Goal: Task Accomplishment & Management: Use online tool/utility

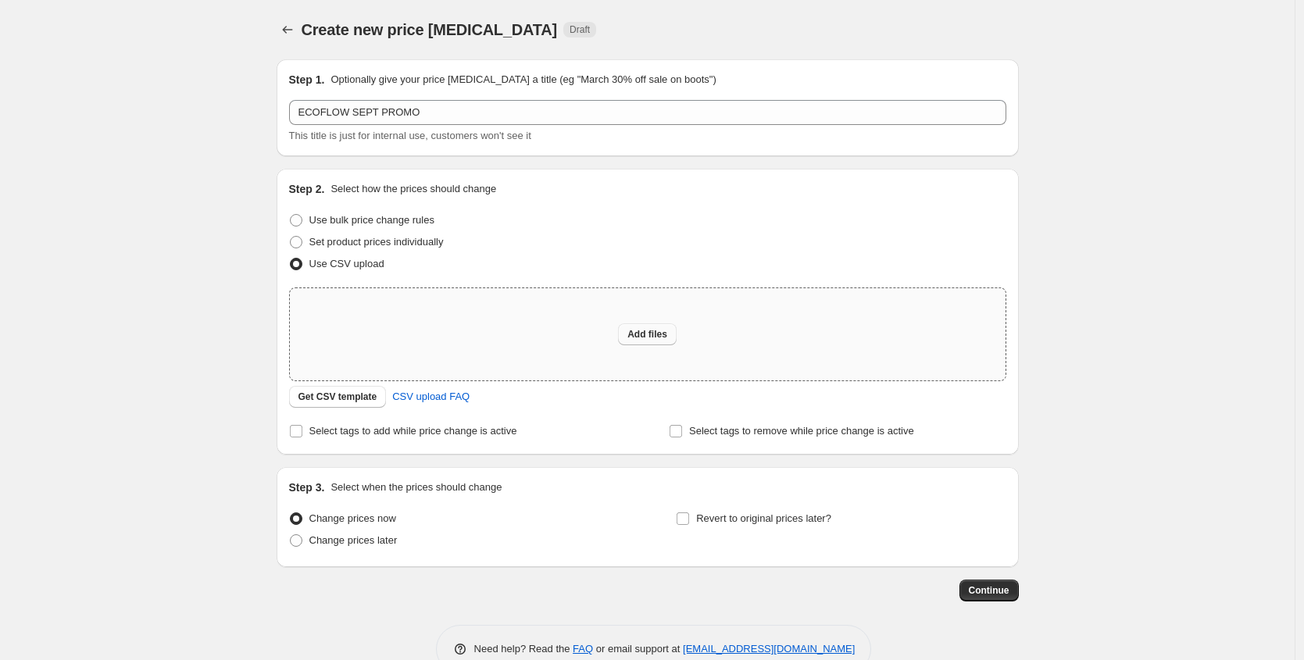
click at [641, 330] on span "Add files" at bounding box center [647, 334] width 40 height 12
type input "C:\fakepath\EF EXC .PH SEPT PROMO.csv"
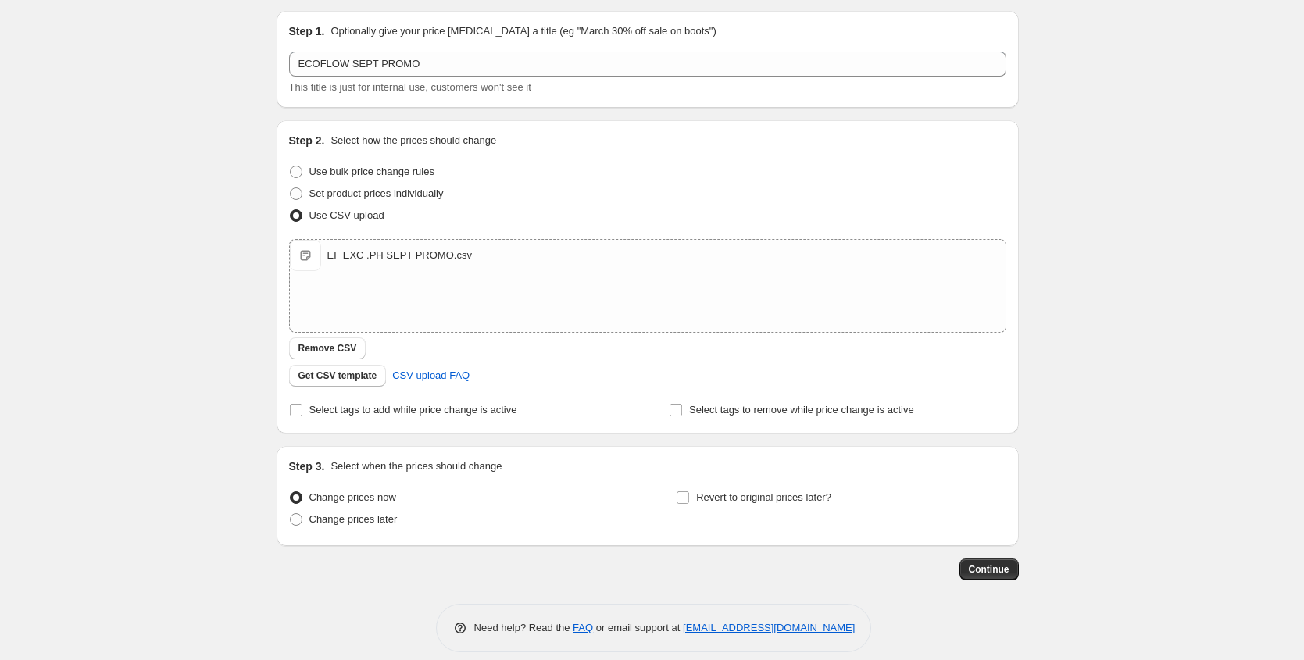
scroll to position [64, 0]
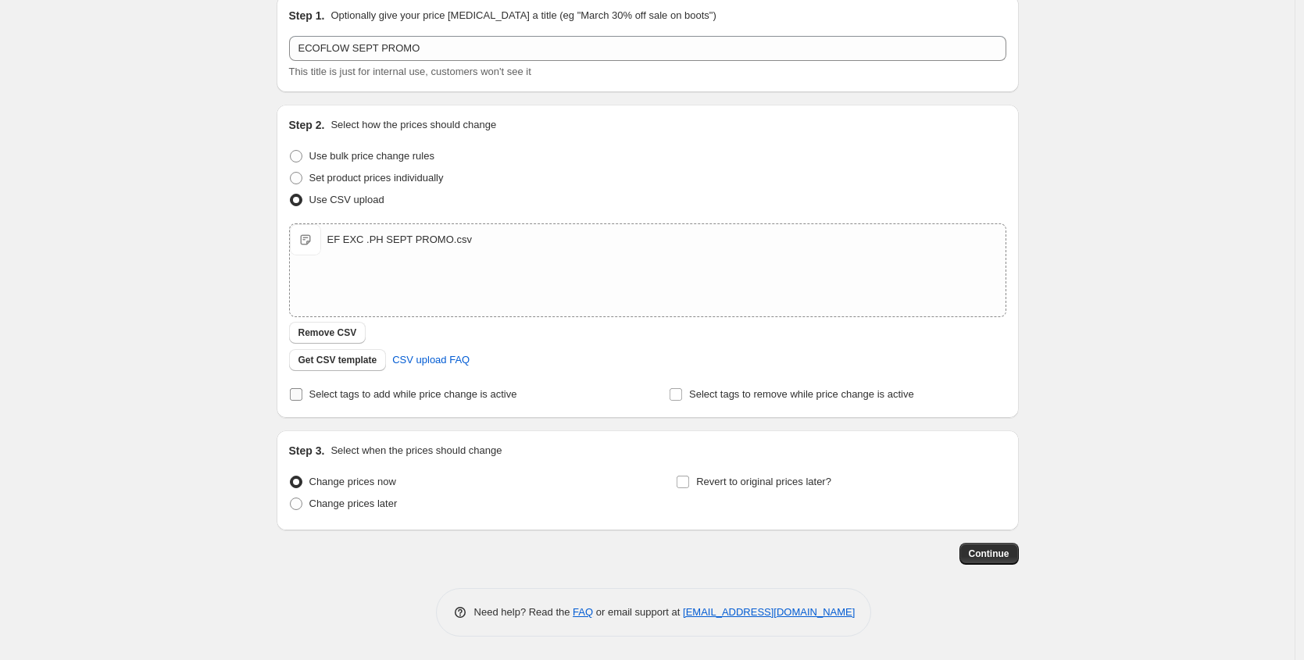
click at [355, 394] on span "Select tags to add while price change is active" at bounding box center [413, 394] width 208 height 12
click at [302, 394] on input "Select tags to add while price change is active" at bounding box center [296, 394] width 12 height 12
checkbox input "true"
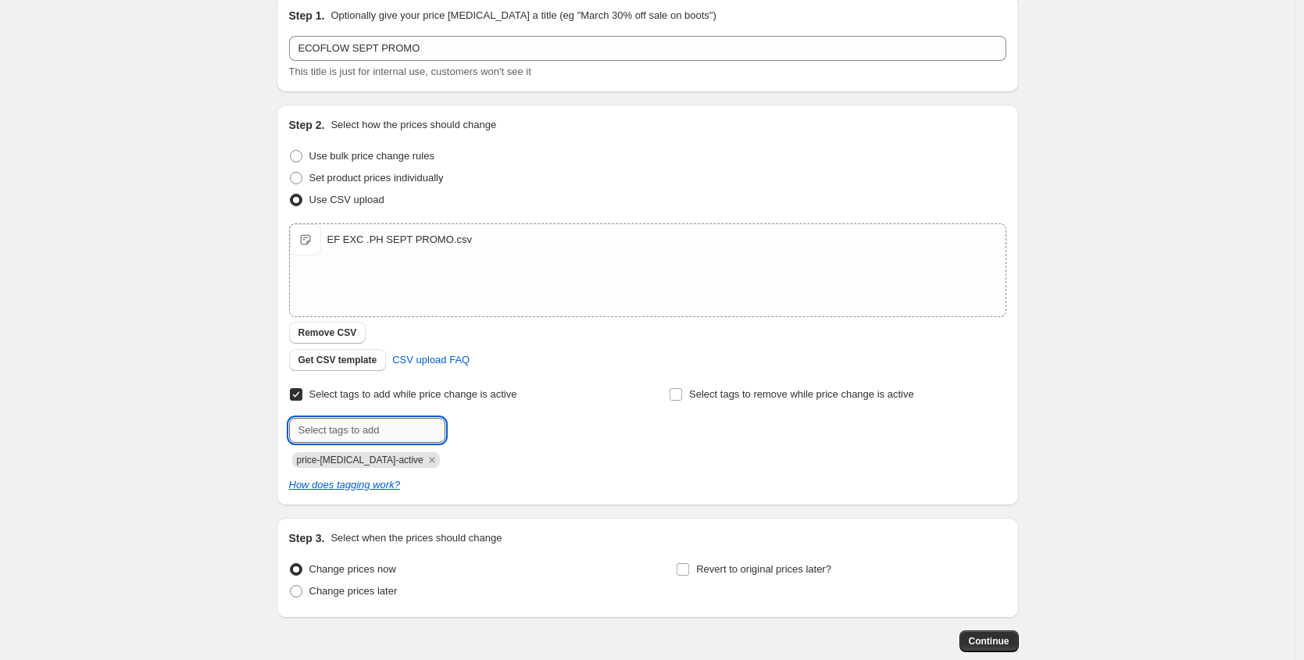
click at [334, 432] on input "text" at bounding box center [367, 430] width 156 height 25
click at [398, 427] on input "text" at bounding box center [367, 430] width 156 height 25
paste input "9.9 Mega Sale!"
paste input "Payday"
type input "Payday Sale!"
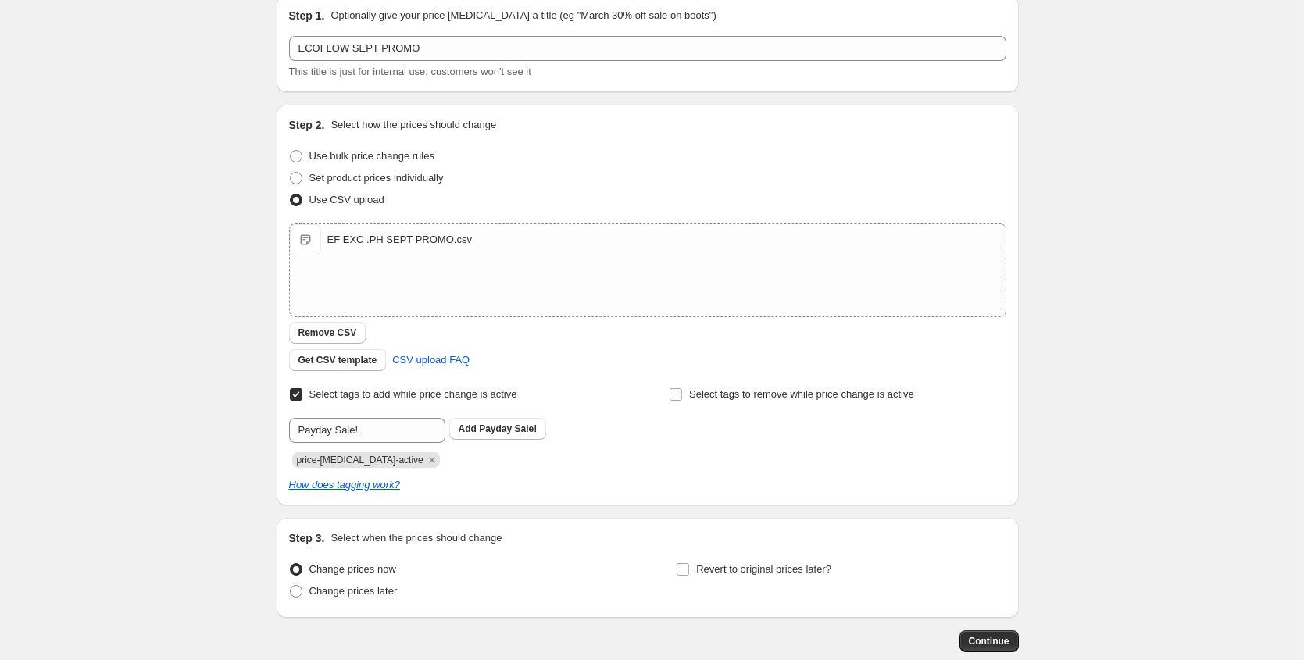
click at [532, 434] on span "Payday Sale!" at bounding box center [508, 428] width 58 height 11
click at [374, 425] on input "text" at bounding box center [367, 430] width 156 height 25
paste input "9.9 Mega Sale!"
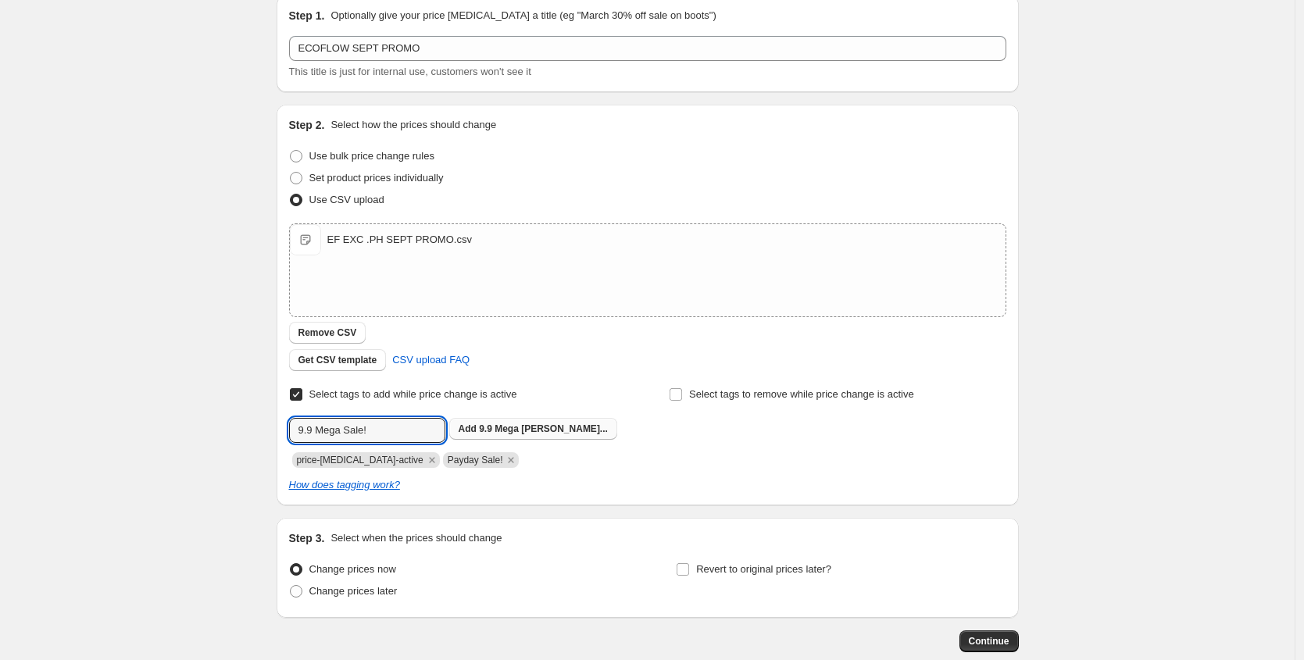
type input "9.9 Mega Sale!"
drag, startPoint x: 538, startPoint y: 433, endPoint x: 159, endPoint y: 413, distance: 380.2
click at [538, 433] on span "9.9 Mega [PERSON_NAME]..." at bounding box center [543, 428] width 129 height 11
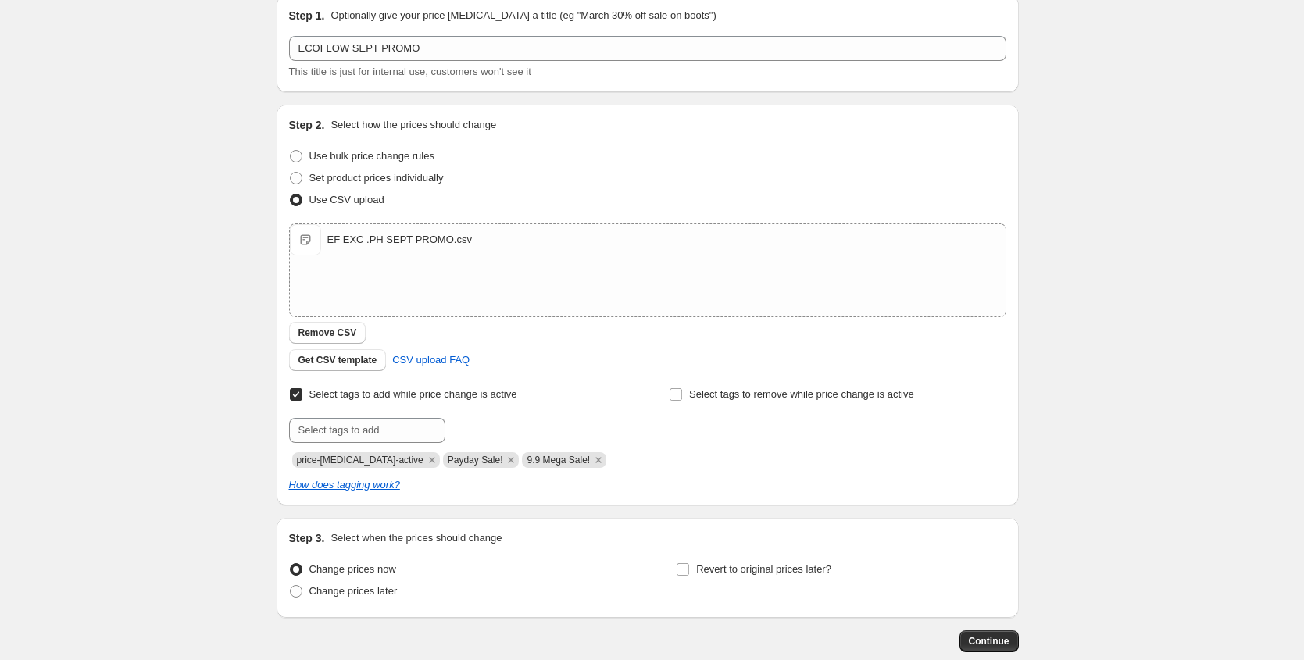
click at [234, 407] on div "Create new price [MEDICAL_DATA]. This page is ready Create new price [MEDICAL_D…" at bounding box center [647, 342] width 1294 height 812
drag, startPoint x: 416, startPoint y: 462, endPoint x: 380, endPoint y: 462, distance: 35.2
click at [425, 462] on icon "Remove price-change-job-active" at bounding box center [432, 460] width 14 height 14
click at [249, 444] on div "Create new price [MEDICAL_DATA]. This page is ready Create new price [MEDICAL_D…" at bounding box center [647, 342] width 1294 height 812
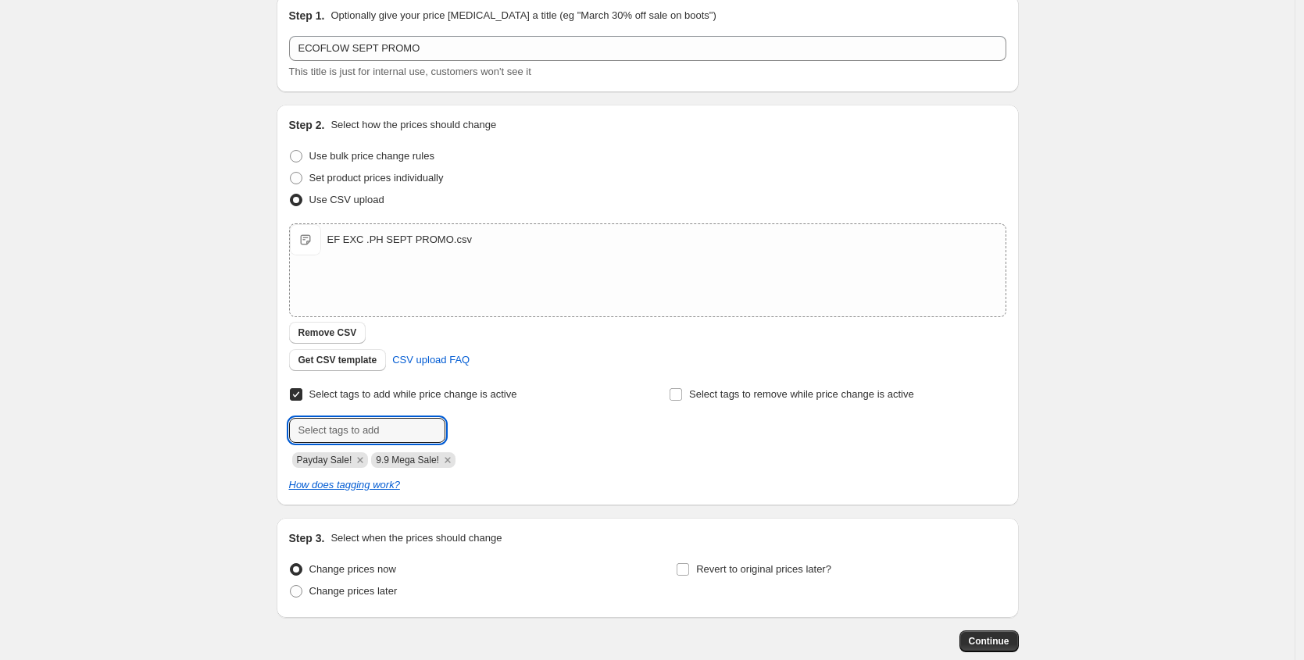
click at [334, 399] on span "Select tags to add while price change is active" at bounding box center [413, 394] width 208 height 12
click at [302, 399] on input "Select tags to add while price change is active" at bounding box center [296, 394] width 12 height 12
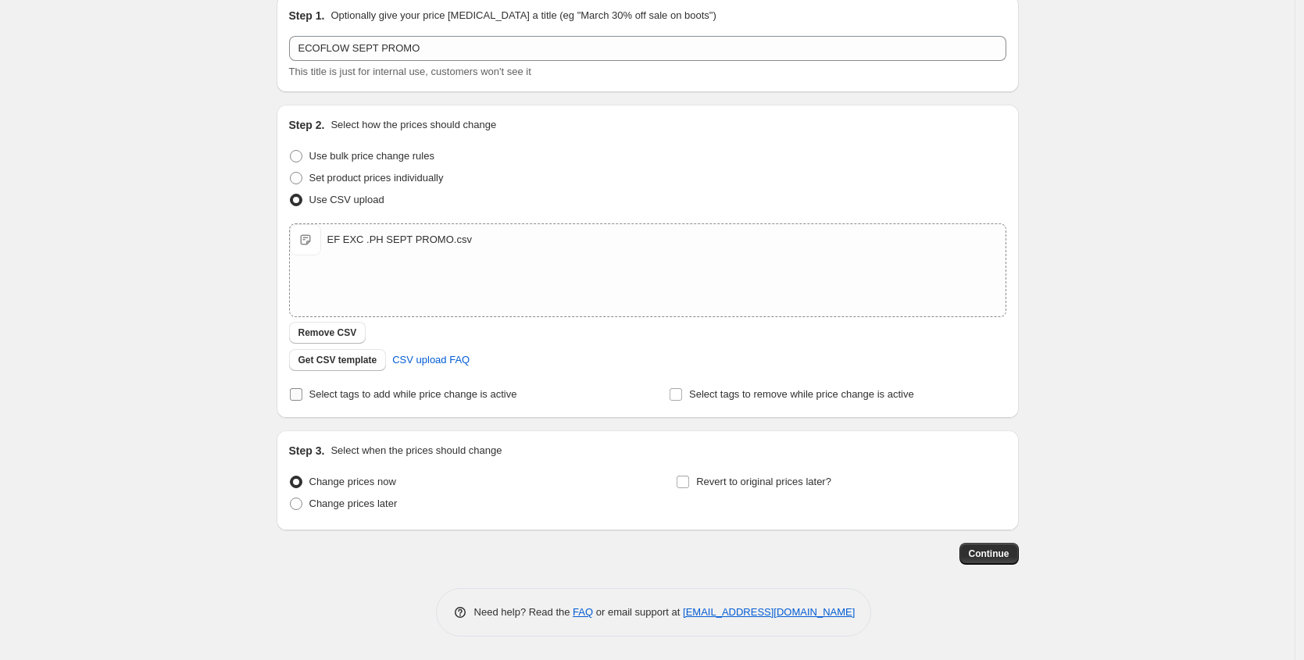
click at [331, 393] on span "Select tags to add while price change is active" at bounding box center [413, 394] width 208 height 12
click at [302, 393] on input "Select tags to add while price change is active" at bounding box center [296, 394] width 12 height 12
checkbox input "true"
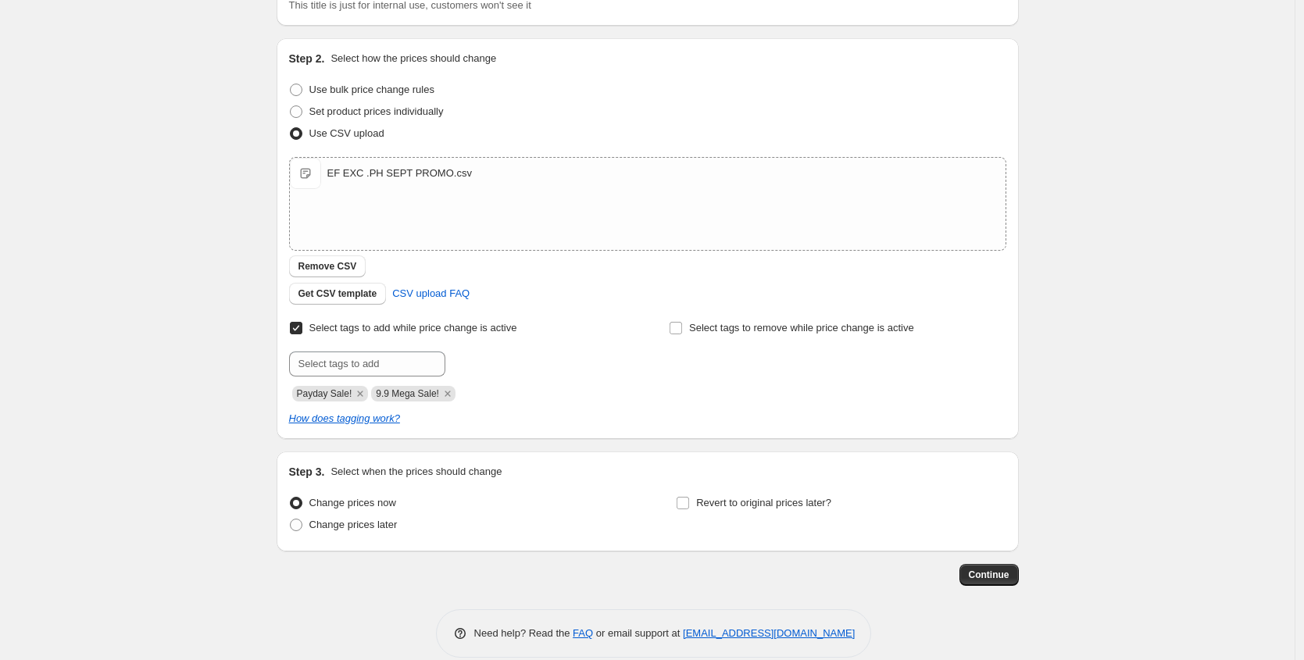
scroll to position [152, 0]
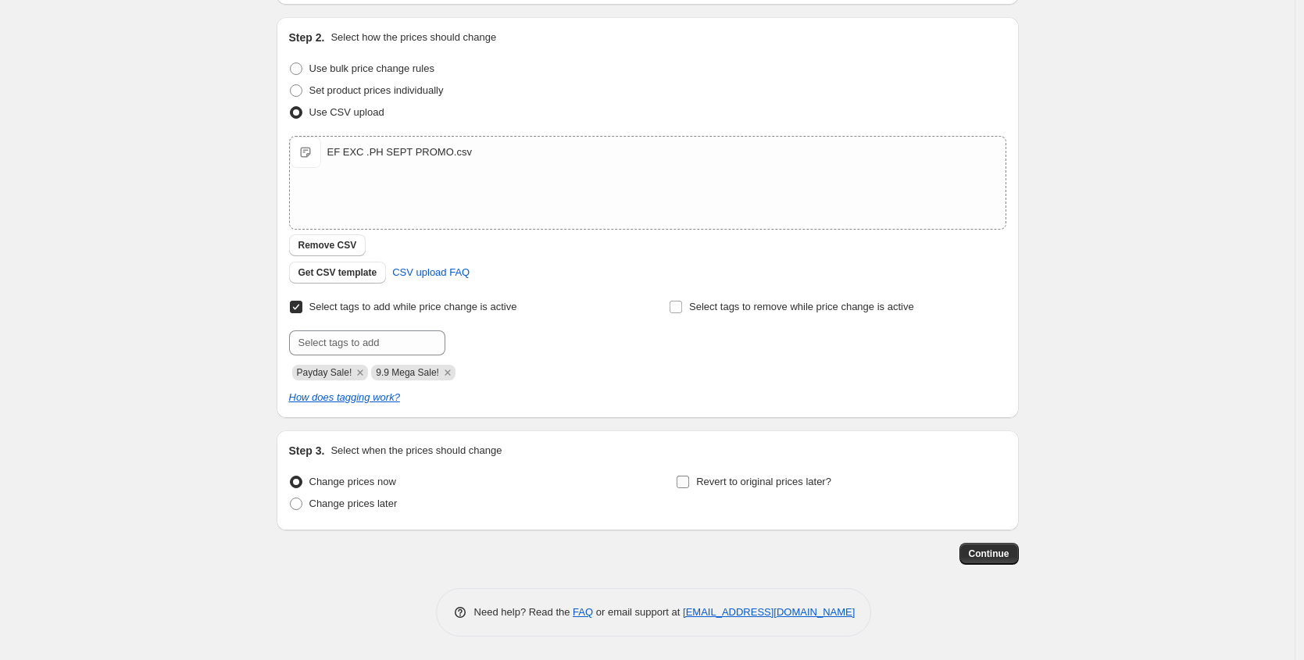
click at [703, 482] on span "Revert to original prices later?" at bounding box center [763, 482] width 135 height 12
click at [689, 482] on input "Revert to original prices later?" at bounding box center [683, 482] width 12 height 12
checkbox input "true"
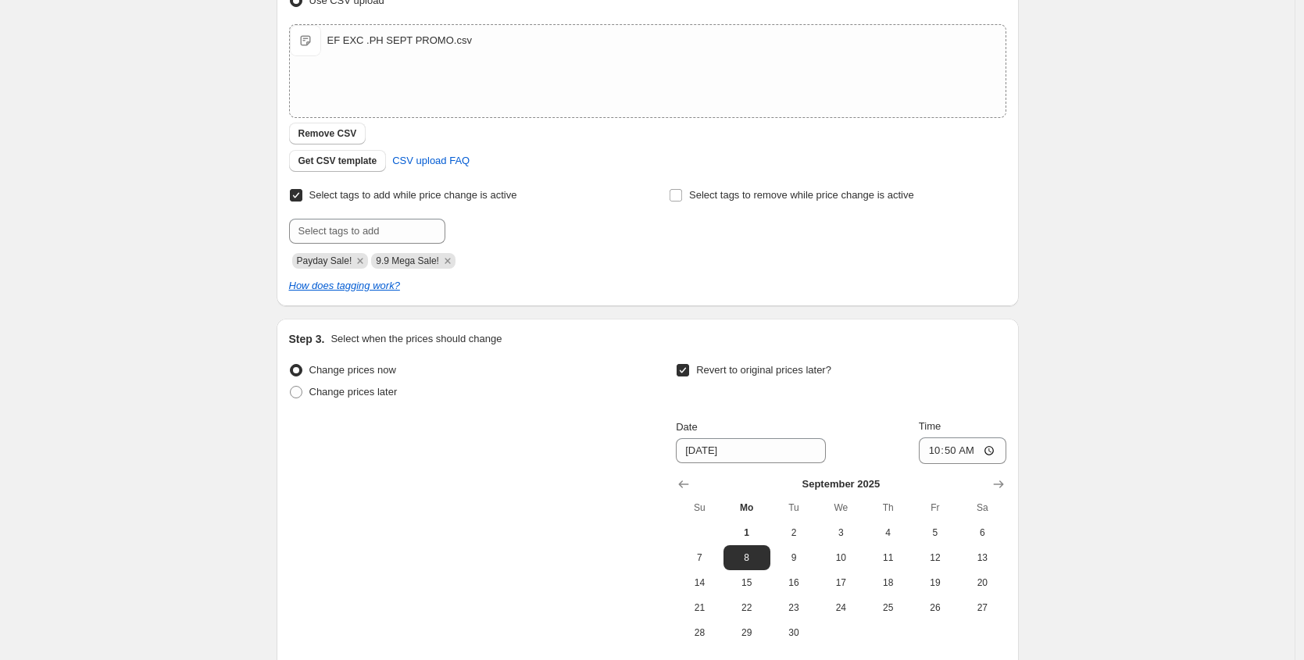
scroll to position [419, 0]
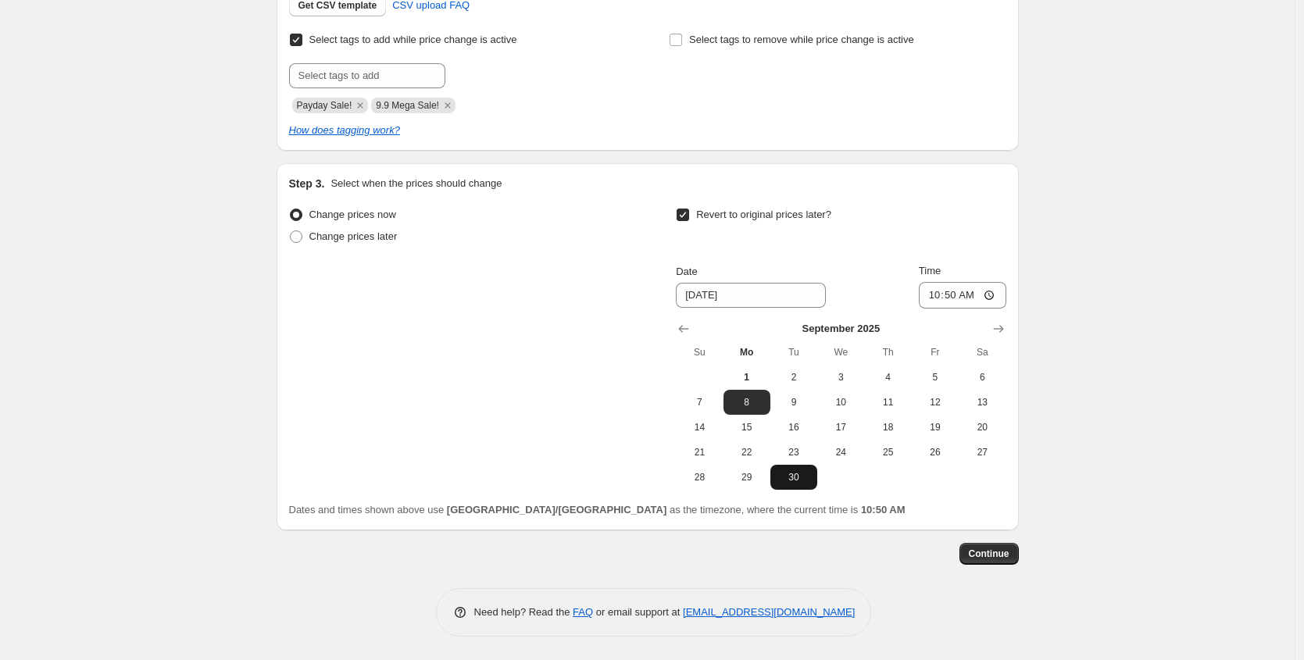
drag, startPoint x: 802, startPoint y: 481, endPoint x: 812, endPoint y: 471, distance: 13.8
click at [801, 481] on span "30" at bounding box center [793, 477] width 34 height 12
type input "[DATE]"
click at [968, 299] on input "10:50" at bounding box center [962, 295] width 87 height 27
drag, startPoint x: 978, startPoint y: 293, endPoint x: 995, endPoint y: 294, distance: 17.2
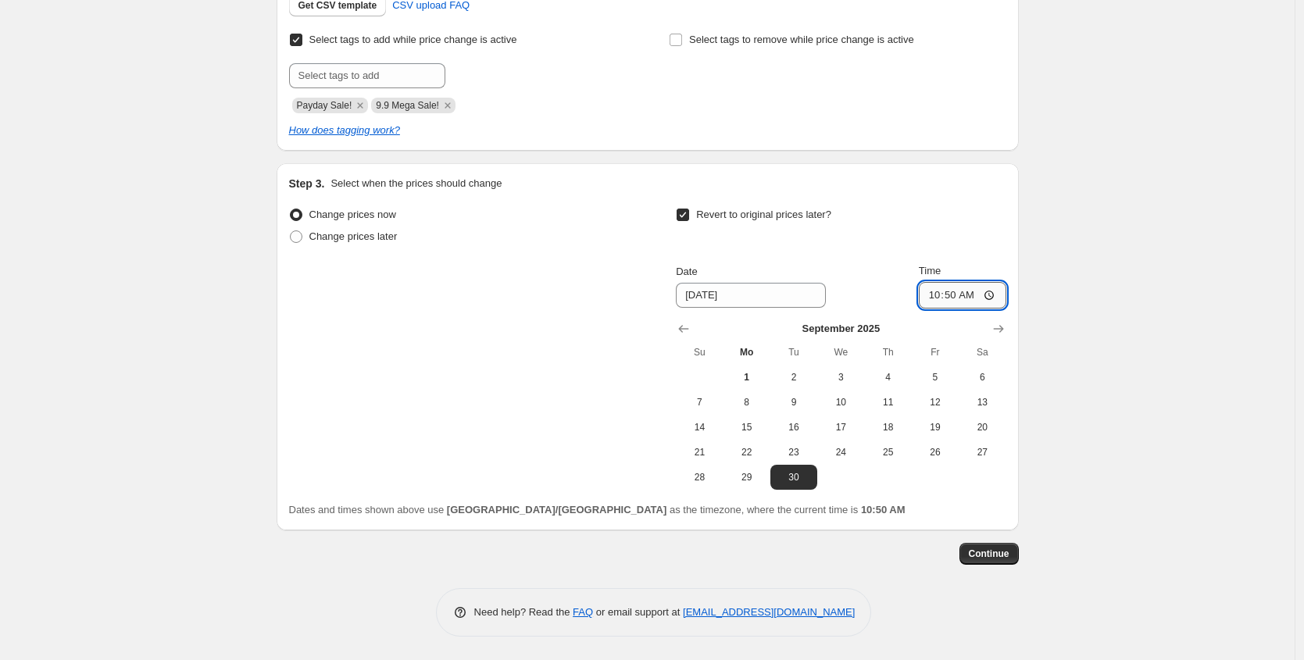
click at [982, 293] on input "10:50" at bounding box center [962, 295] width 87 height 27
click at [995, 294] on input "10:50" at bounding box center [962, 295] width 87 height 27
type input "23:59"
click at [1129, 302] on div "Create new price [MEDICAL_DATA]. This page is ready Create new price [MEDICAL_D…" at bounding box center [647, 120] width 1294 height 1079
click at [1002, 552] on span "Continue" at bounding box center [989, 554] width 41 height 12
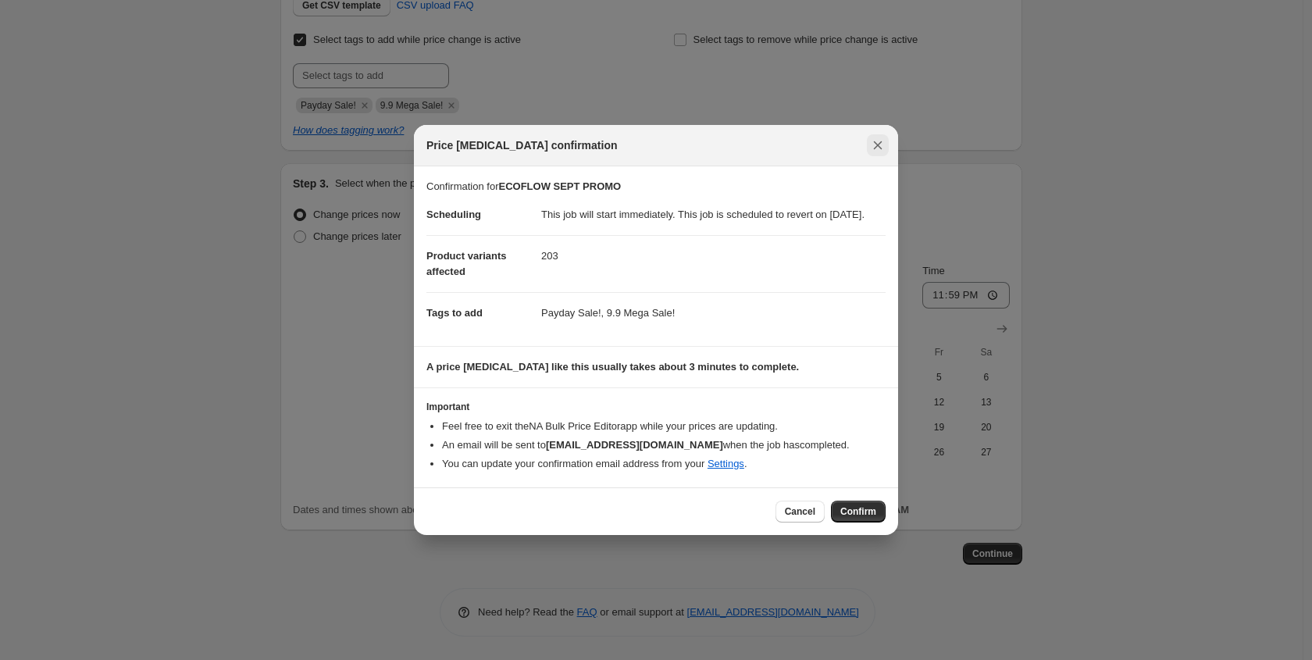
click at [880, 138] on icon "Close" at bounding box center [878, 145] width 16 height 16
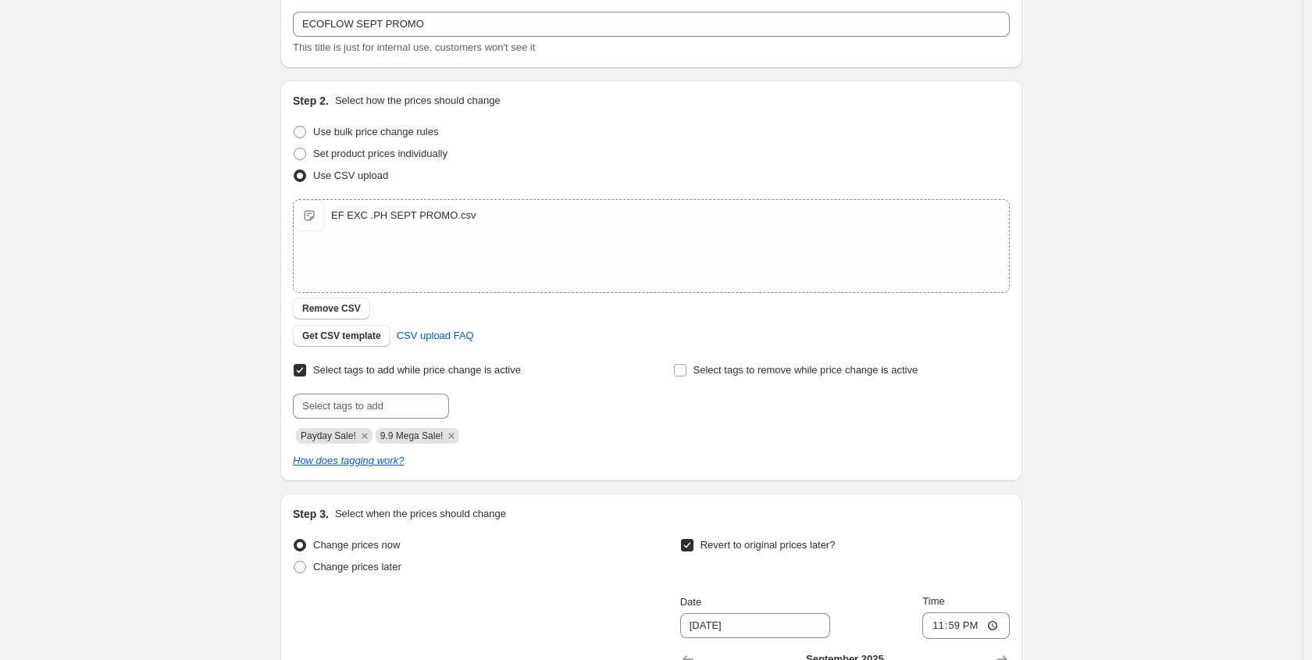
scroll to position [73, 0]
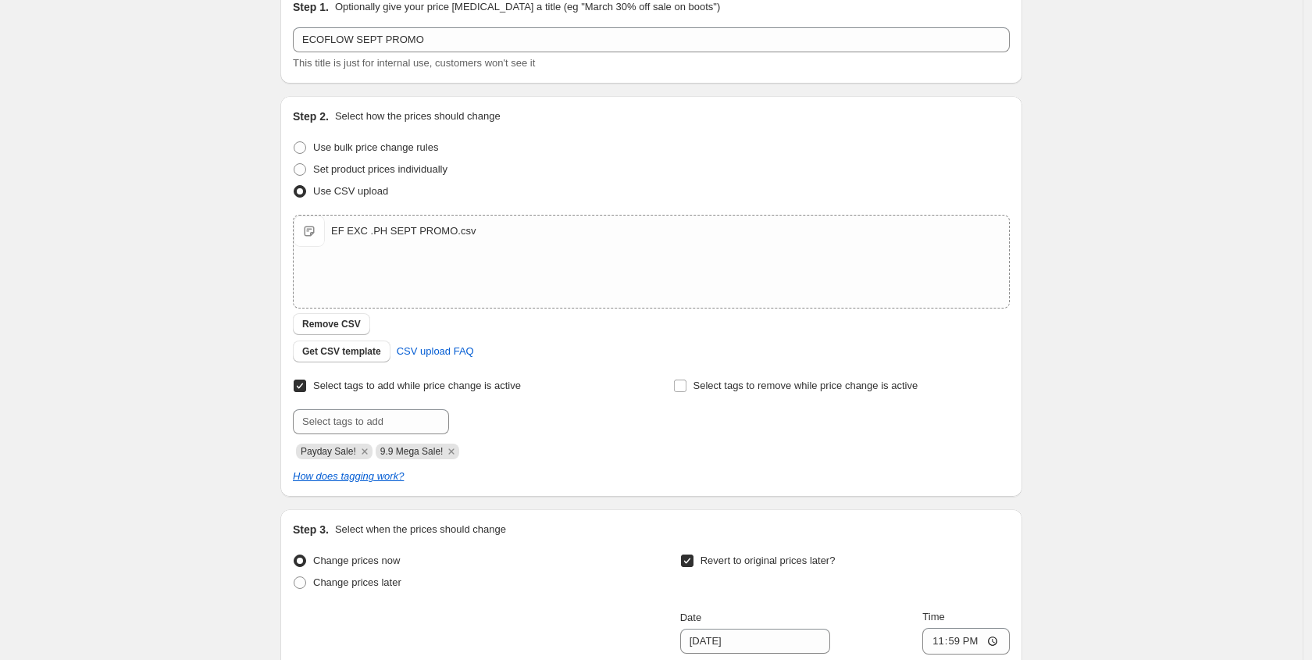
click at [530, 205] on div "Step 2. Select how the prices should change Use bulk price change rules Set pro…" at bounding box center [651, 297] width 717 height 376
click at [384, 419] on input "text" at bounding box center [371, 421] width 156 height 25
type input "price-[MEDICAL_DATA]-active"
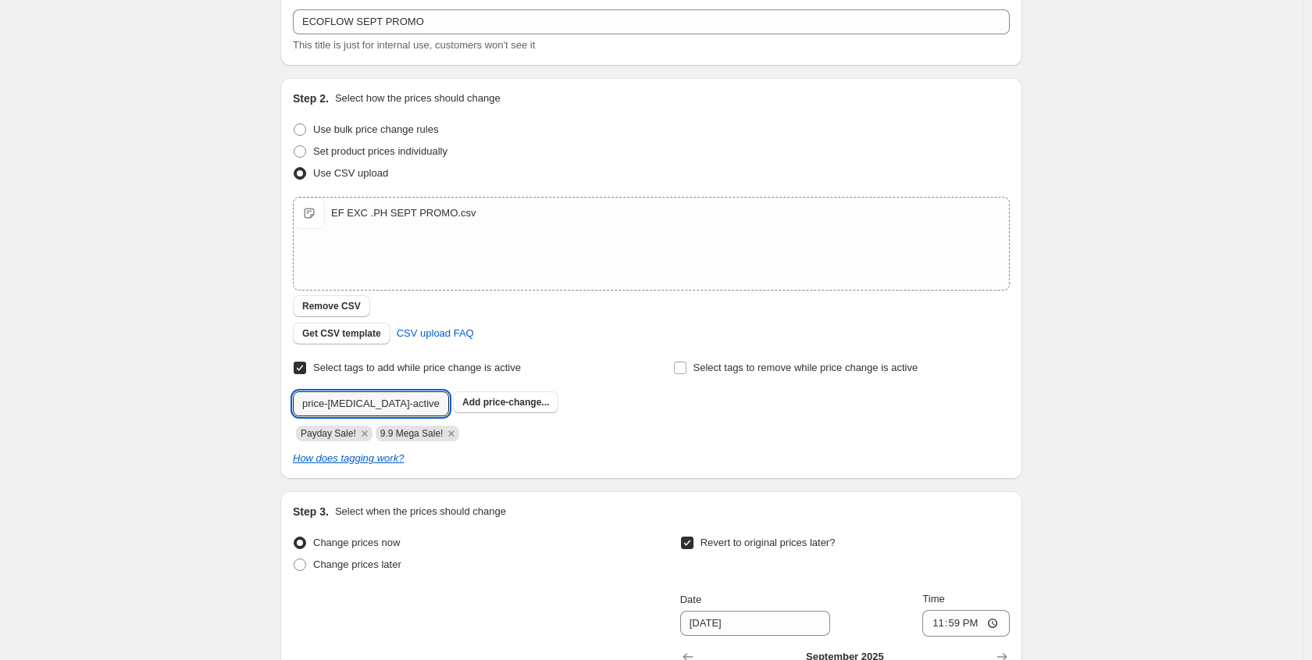
scroll to position [92, 0]
click at [486, 402] on span "price-change..." at bounding box center [517, 400] width 66 height 11
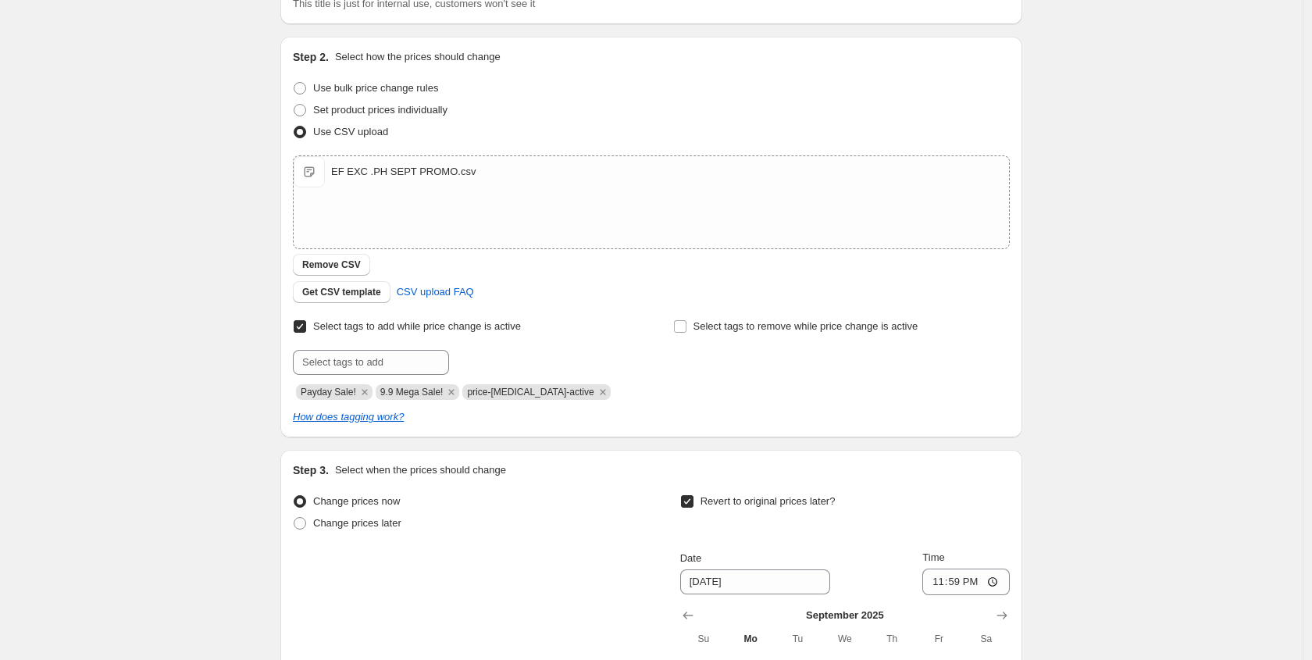
scroll to position [419, 0]
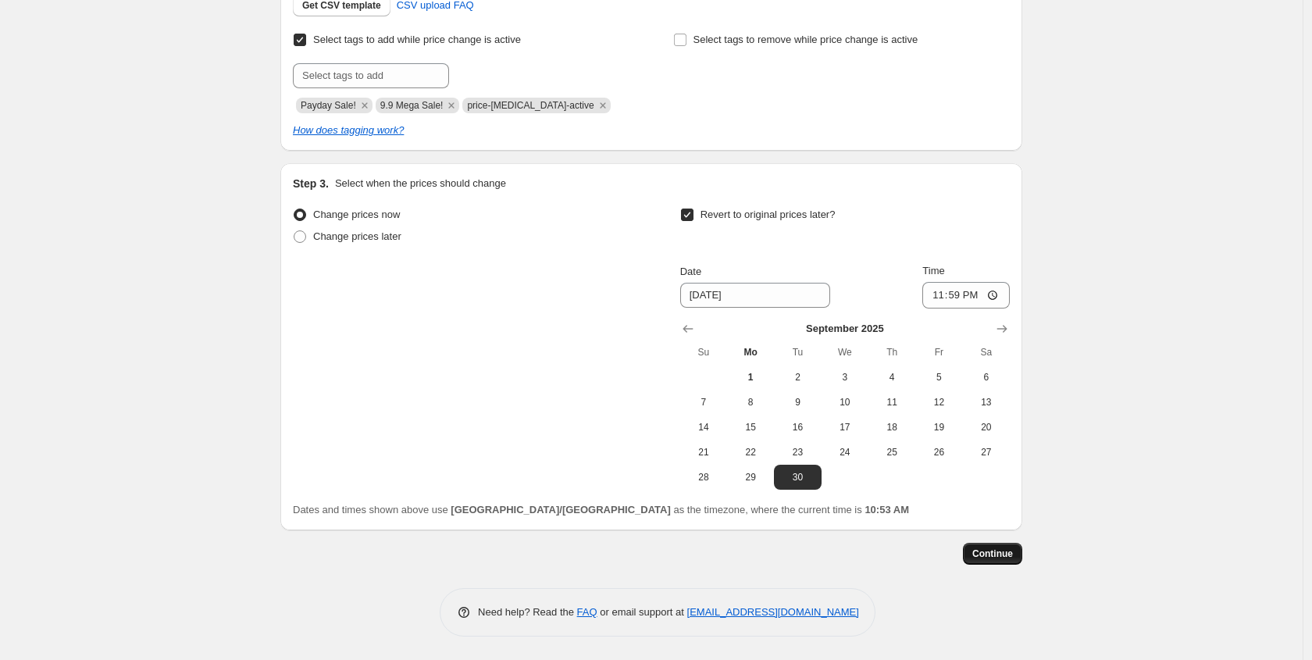
click at [973, 551] on span "Continue" at bounding box center [993, 554] width 41 height 12
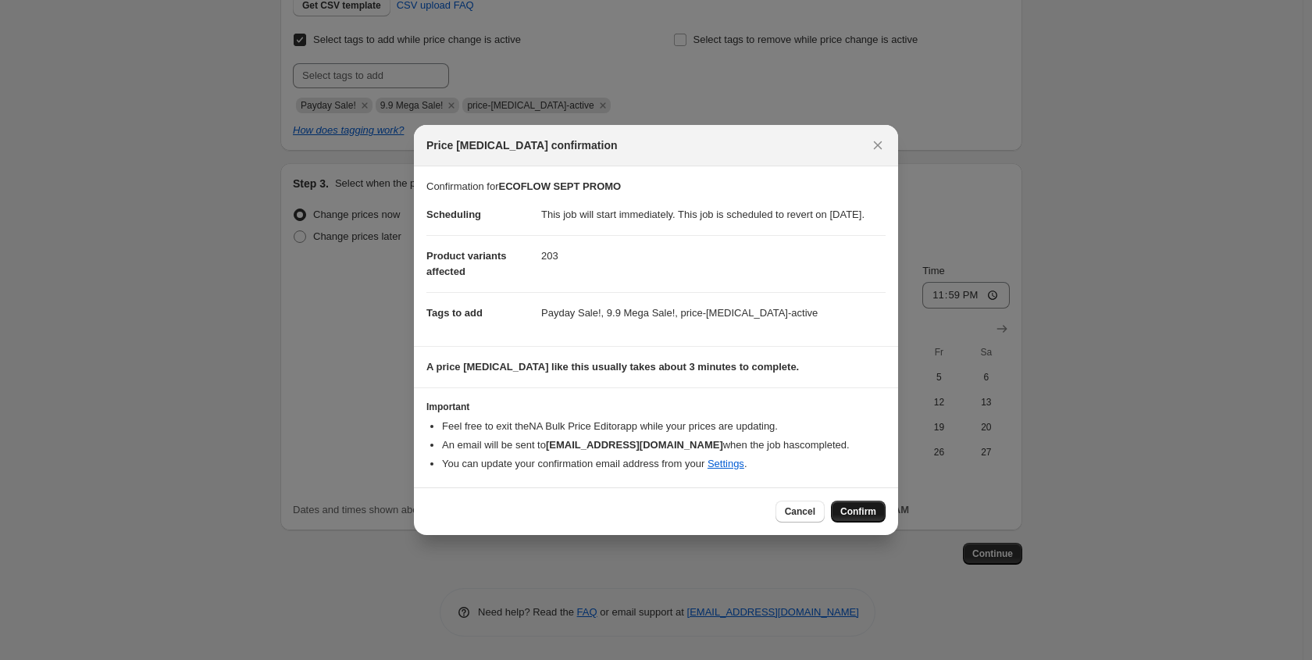
click at [837, 516] on button "Confirm" at bounding box center [858, 512] width 55 height 22
